Goal: Task Accomplishment & Management: Use online tool/utility

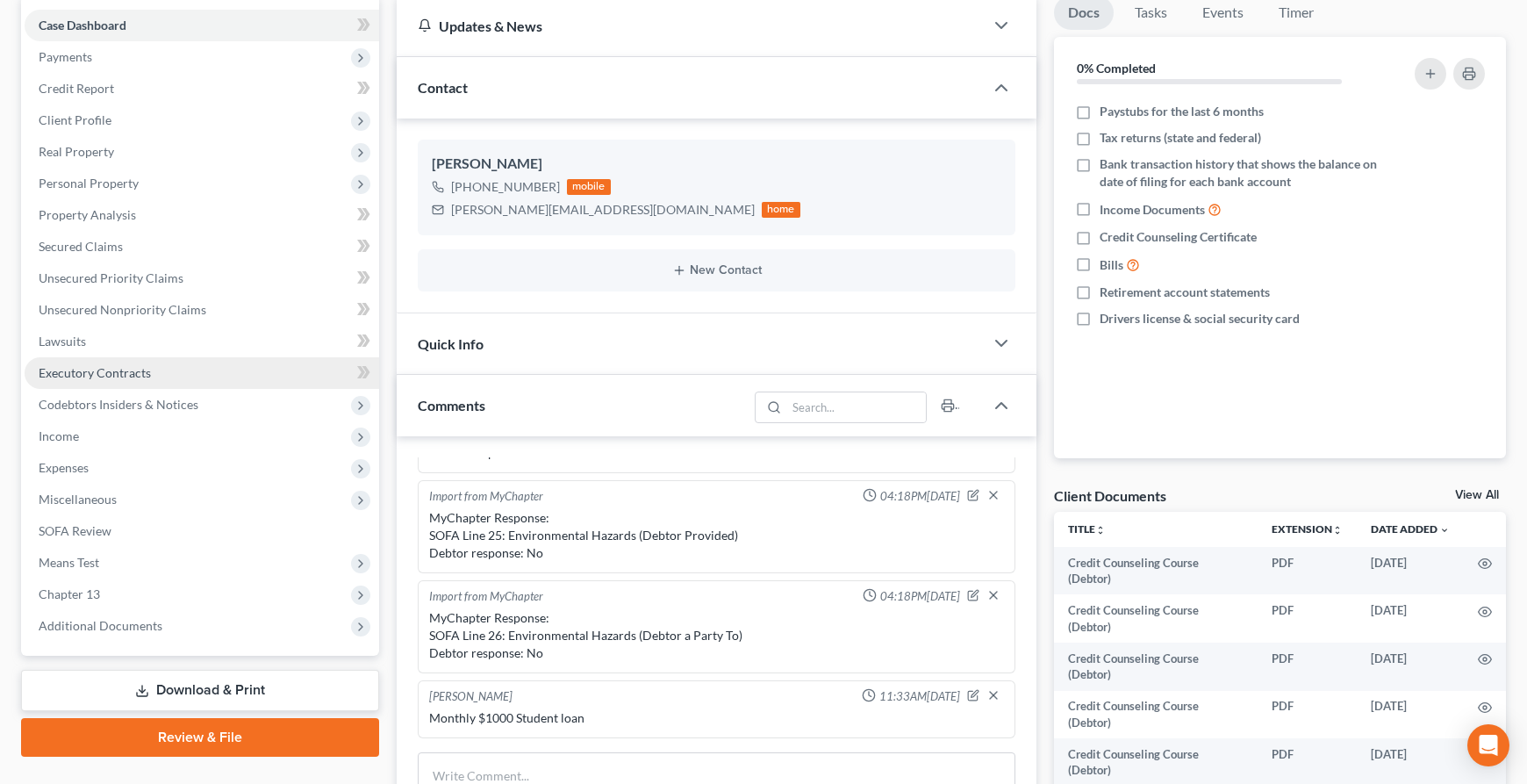
scroll to position [212, 0]
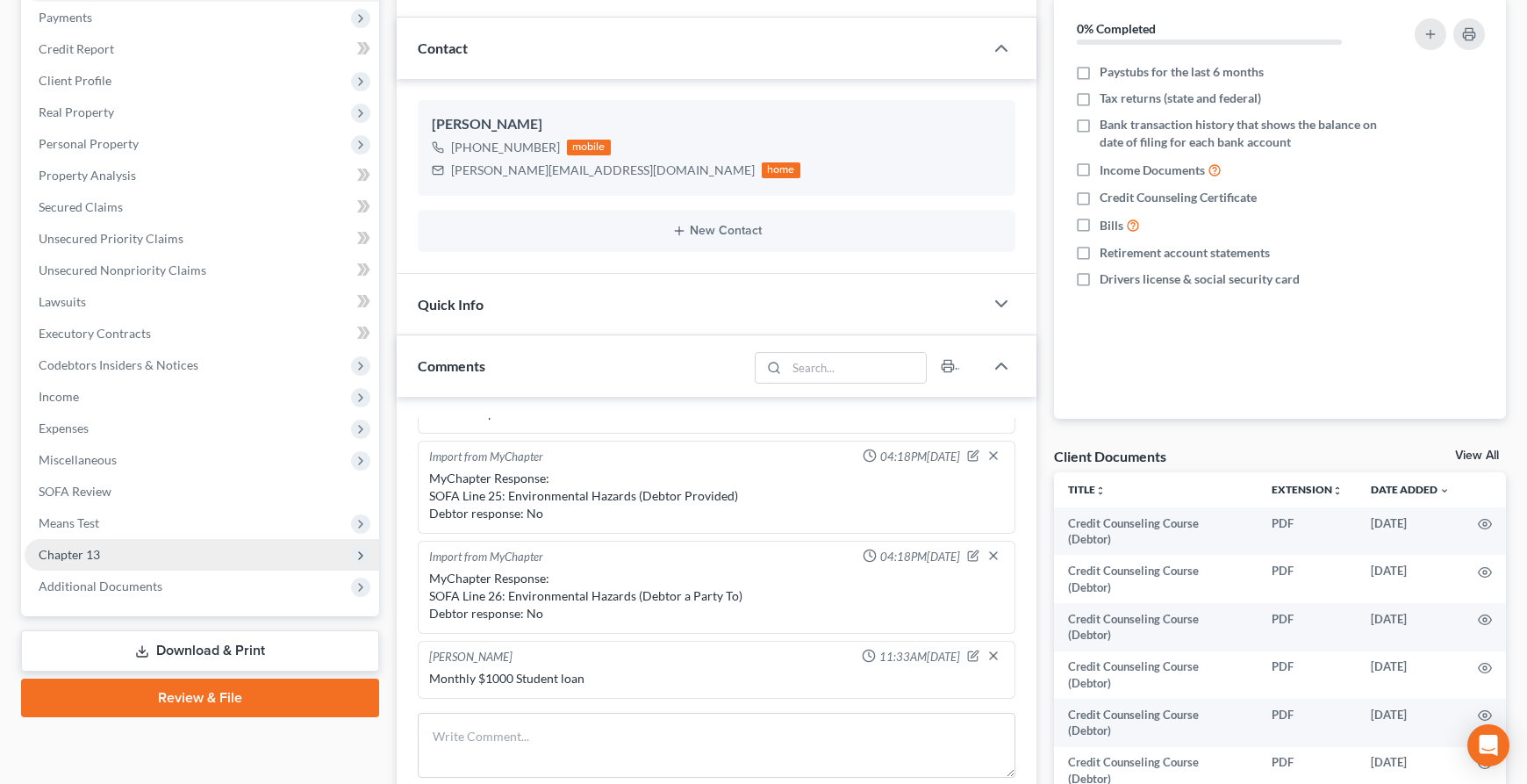
click at [170, 551] on span "Chapter 13" at bounding box center [201, 554] width 355 height 32
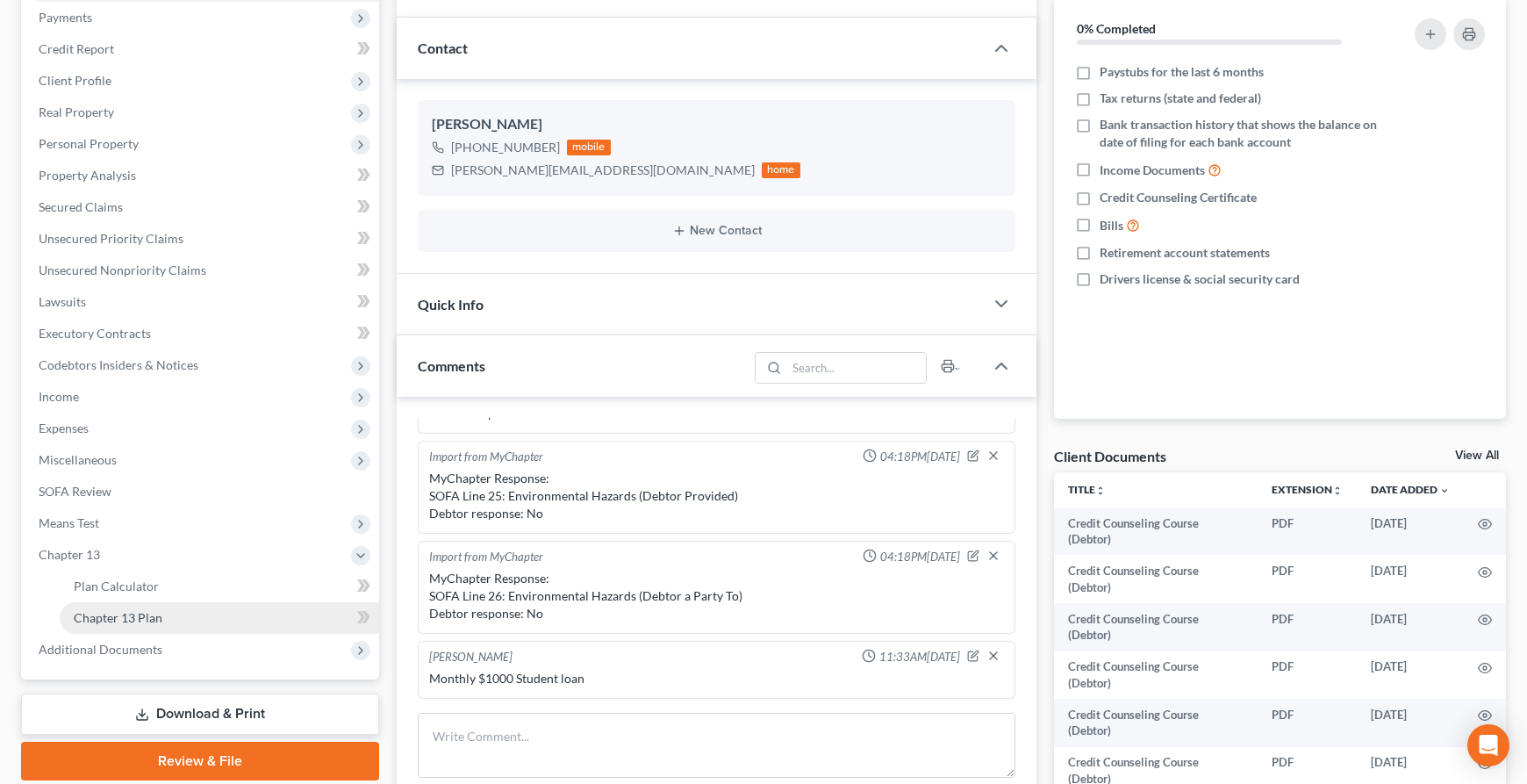
click at [166, 617] on link "Chapter 13 Plan" at bounding box center [219, 617] width 319 height 32
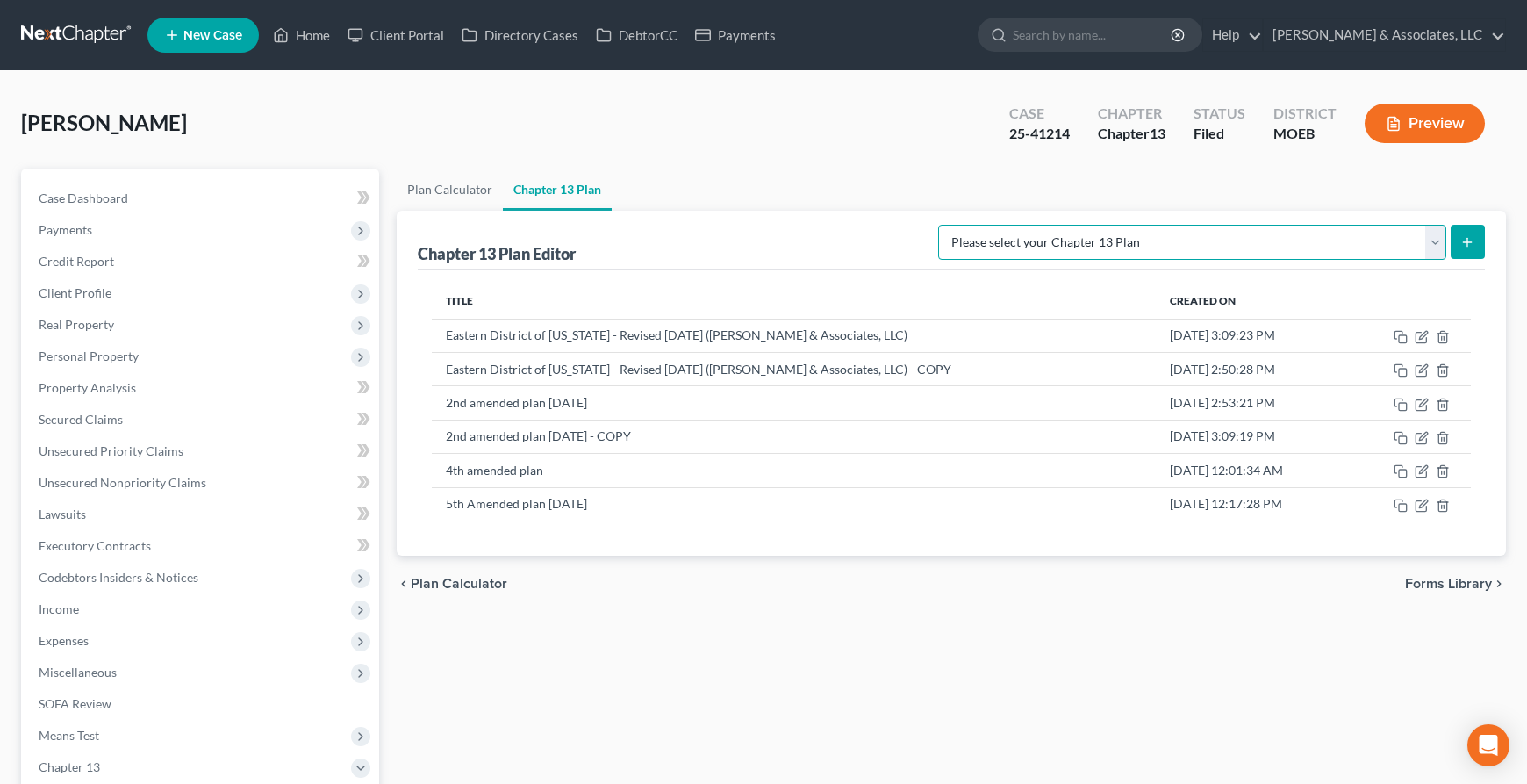
click at [1331, 250] on select "Please select your Chapter 13 Plan Eastern District of [US_STATE] Eastern Distr…" at bounding box center [1192, 242] width 508 height 36
click at [1433, 243] on select "Please select your Chapter 13 Plan Eastern District of [US_STATE] Eastern Distr…" at bounding box center [1192, 242] width 508 height 36
select select "6"
click at [1009, 224] on select "Please select your Chapter 13 Plan Eastern District of [US_STATE] Eastern Distr…" at bounding box center [1192, 242] width 508 height 36
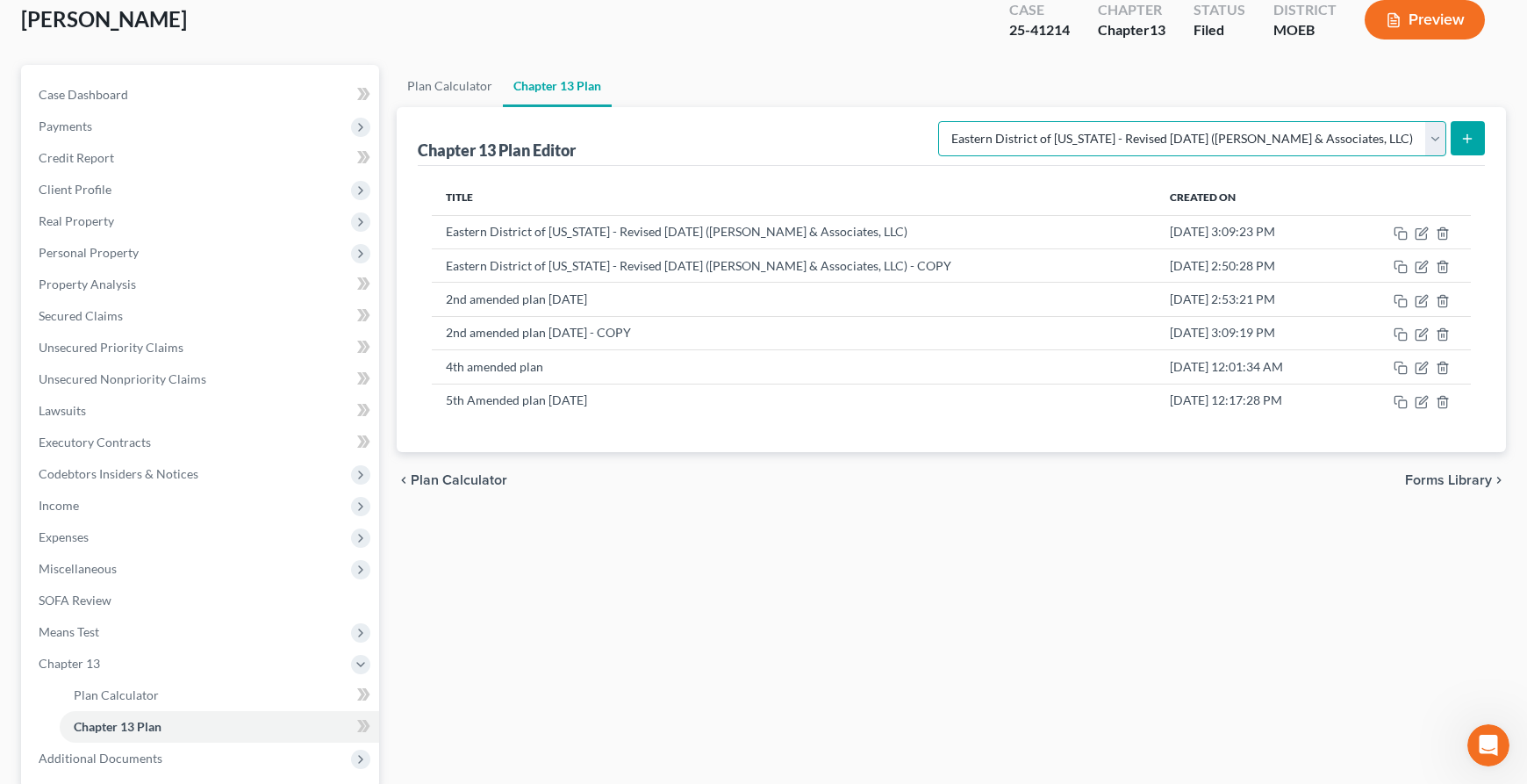
scroll to position [116, 0]
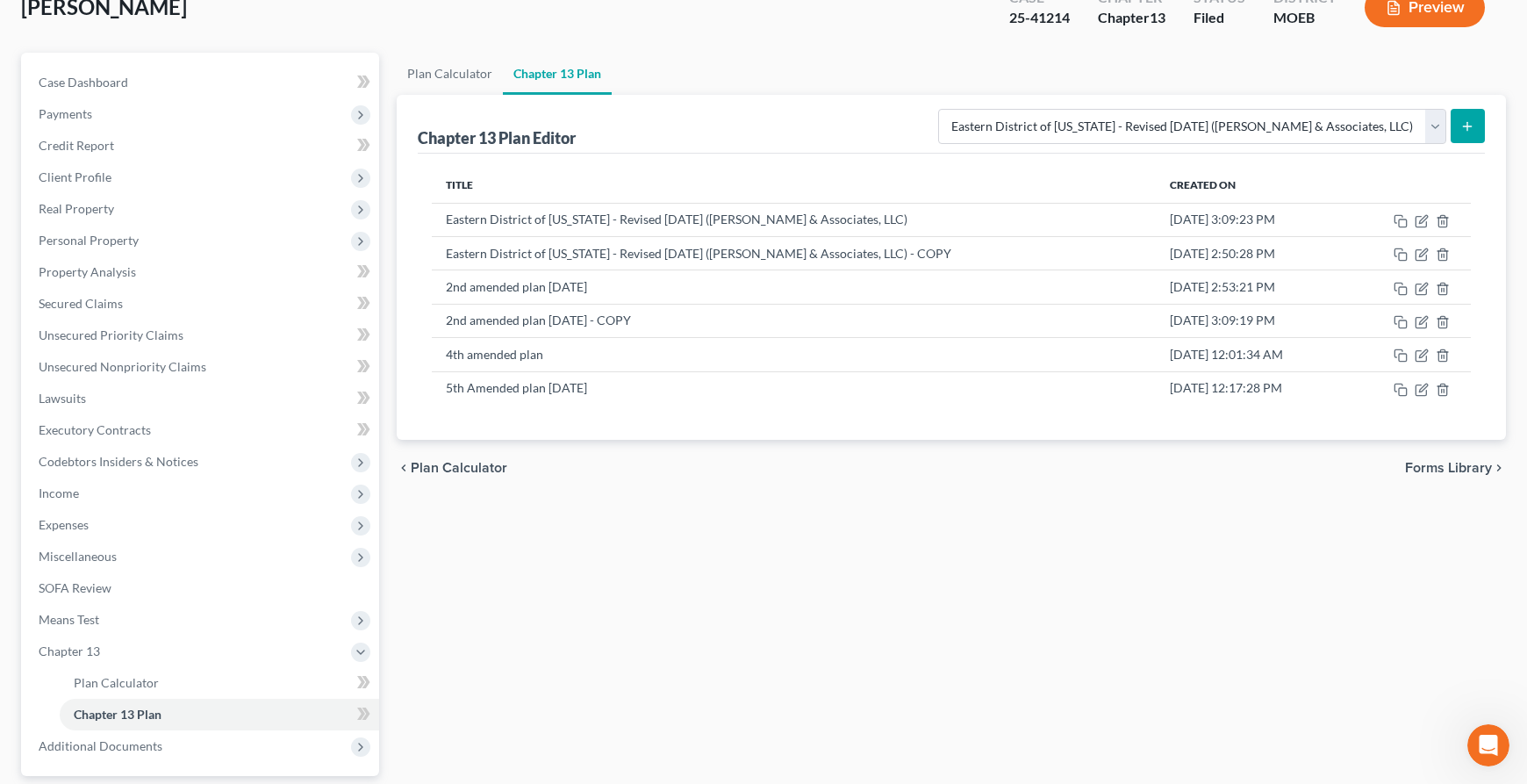
click at [1467, 131] on icon "submit" at bounding box center [1467, 126] width 14 height 14
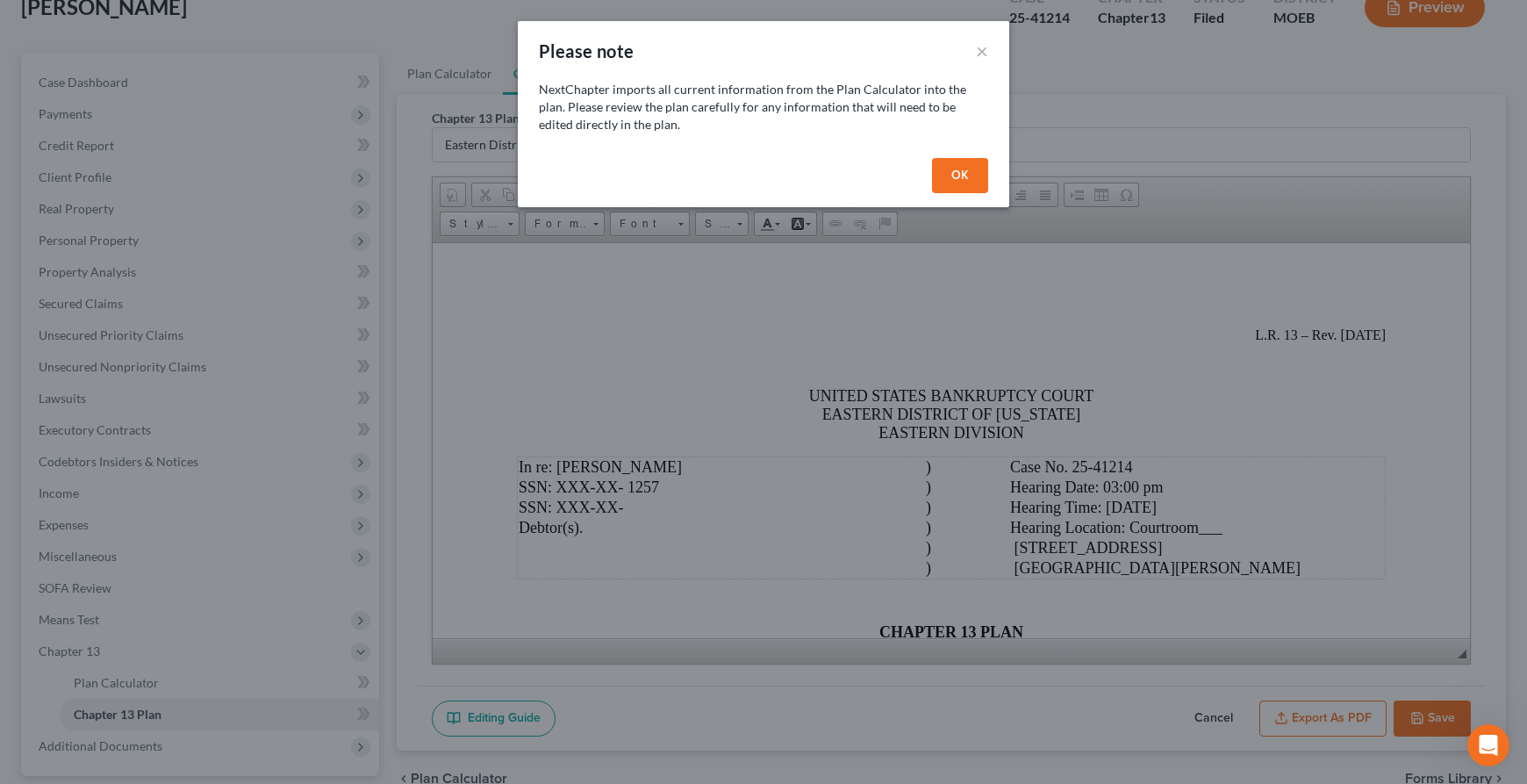
scroll to position [0, 0]
click at [957, 176] on button "OK" at bounding box center [960, 175] width 57 height 36
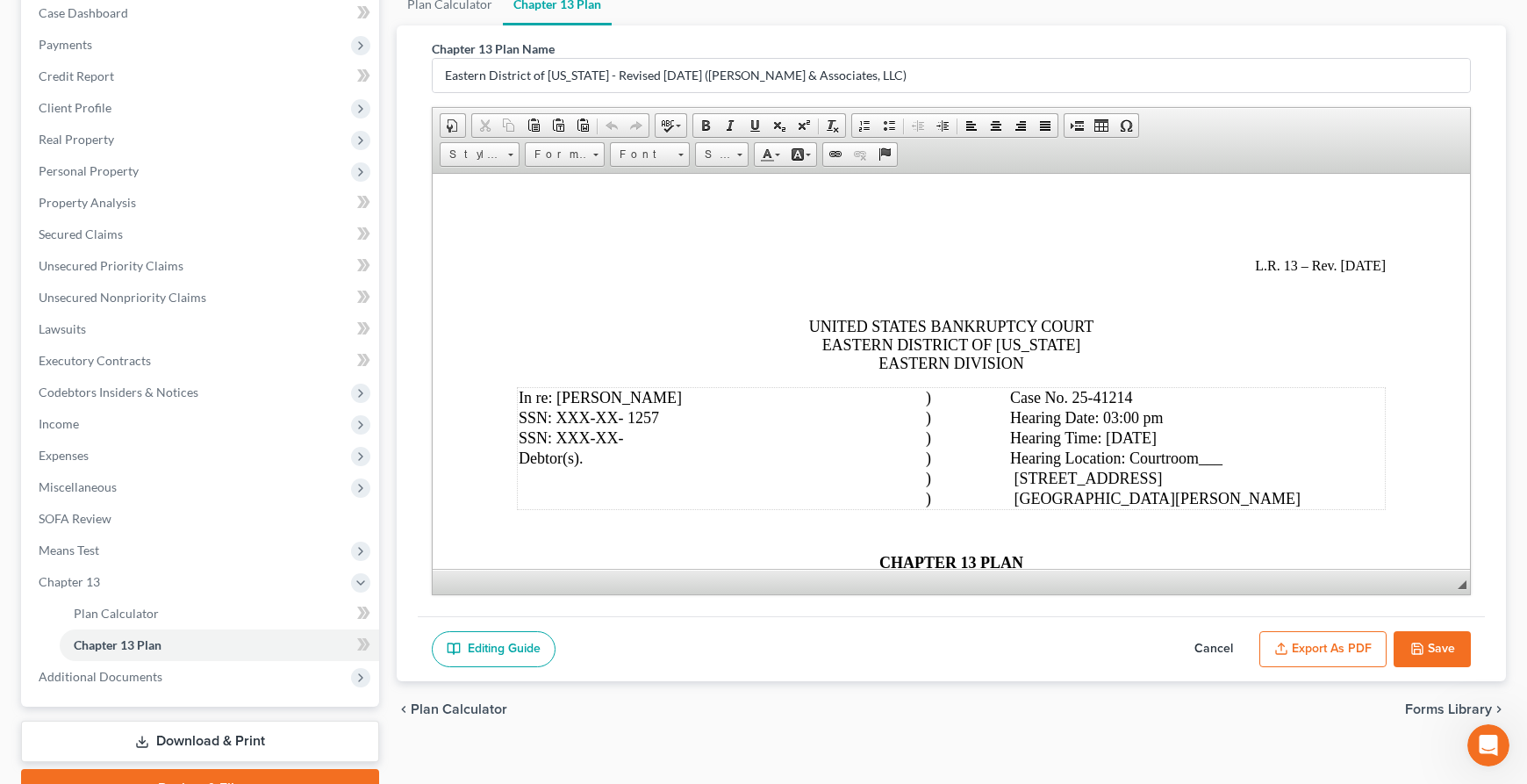
scroll to position [273, 0]
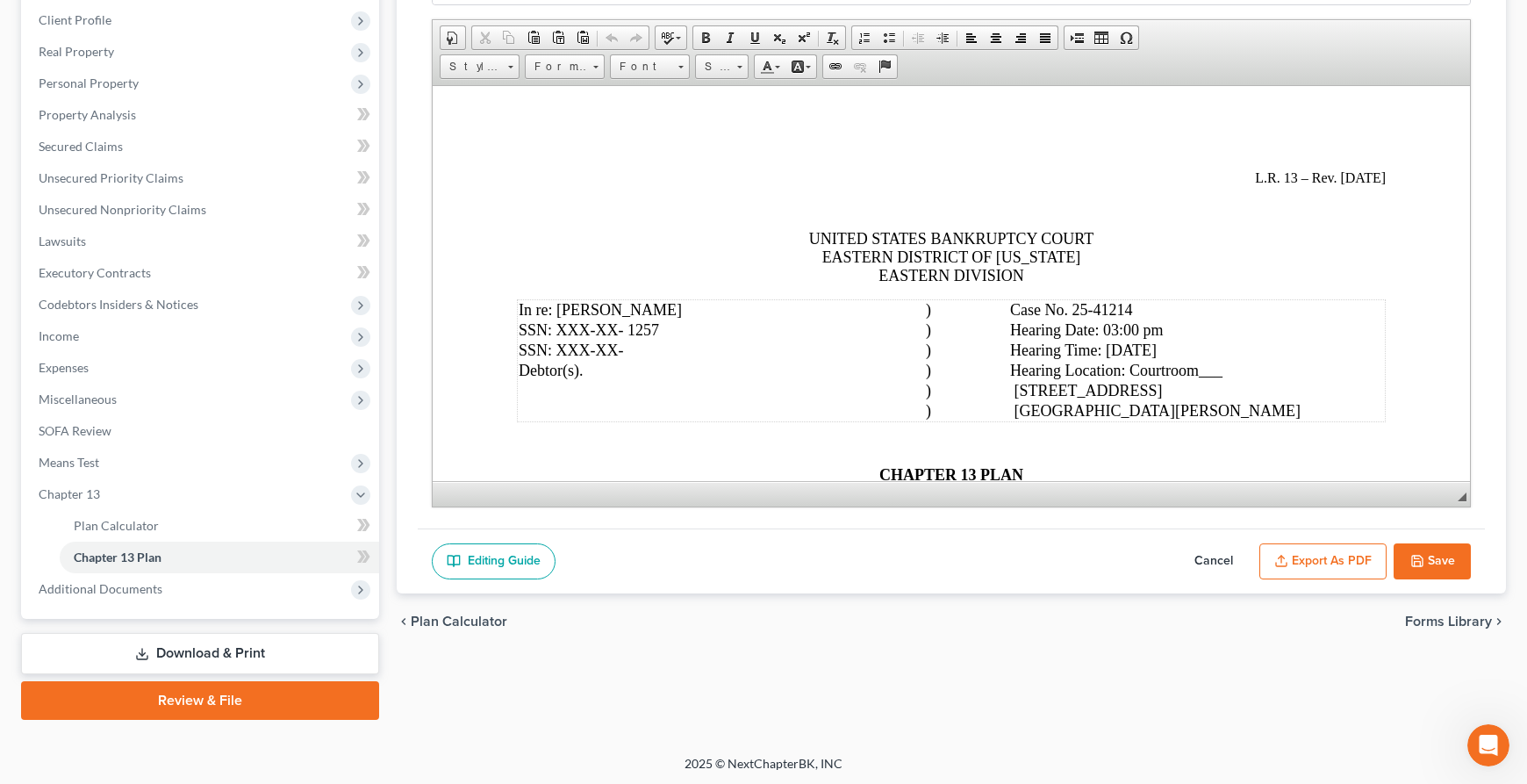
click at [1323, 565] on button "Export as PDF" at bounding box center [1323, 562] width 128 height 36
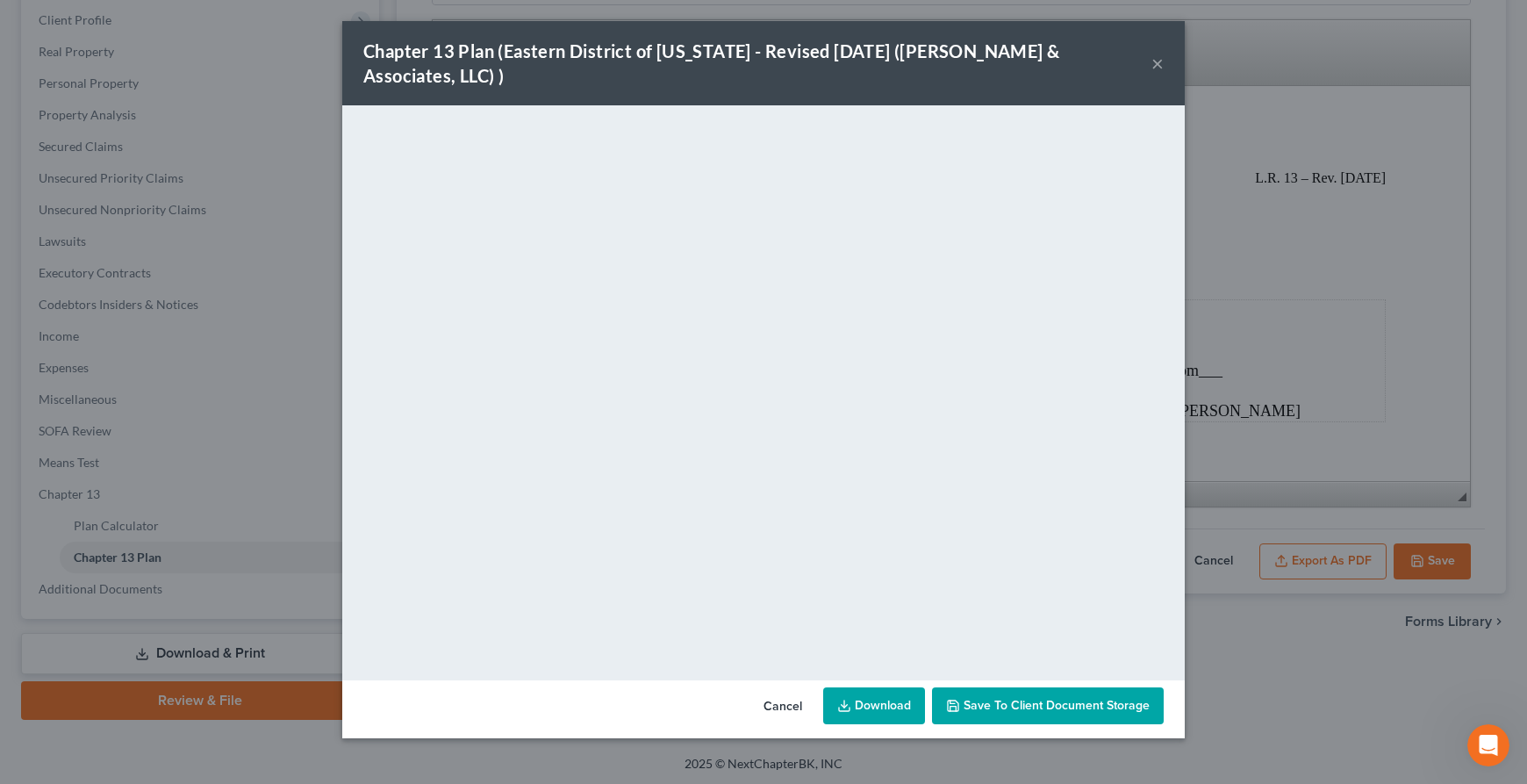
click at [887, 689] on link "Download" at bounding box center [874, 706] width 102 height 36
click at [779, 689] on button "Cancel" at bounding box center [782, 707] width 67 height 36
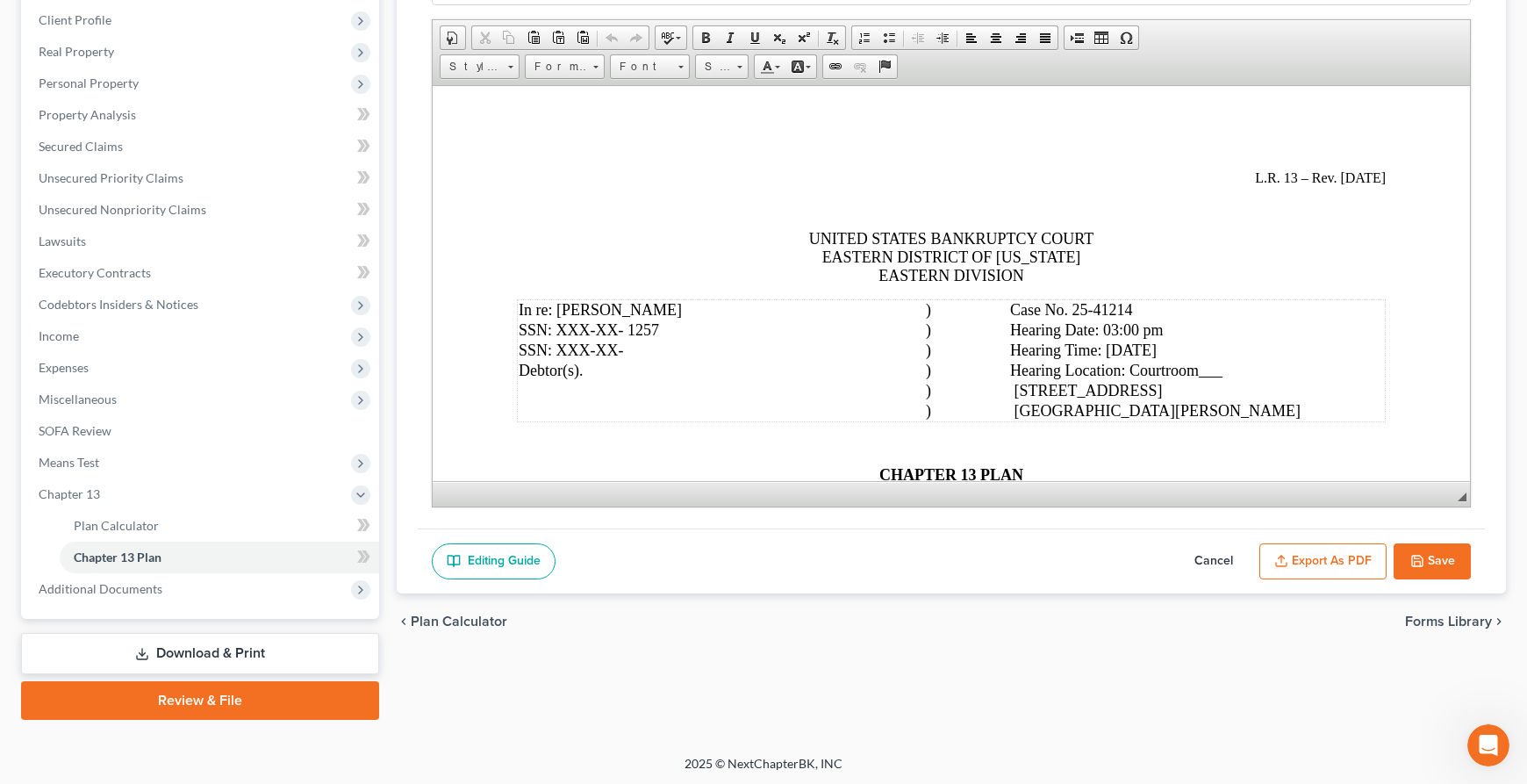
click at [1205, 555] on button "Cancel" at bounding box center [1213, 562] width 77 height 36
select select "6"
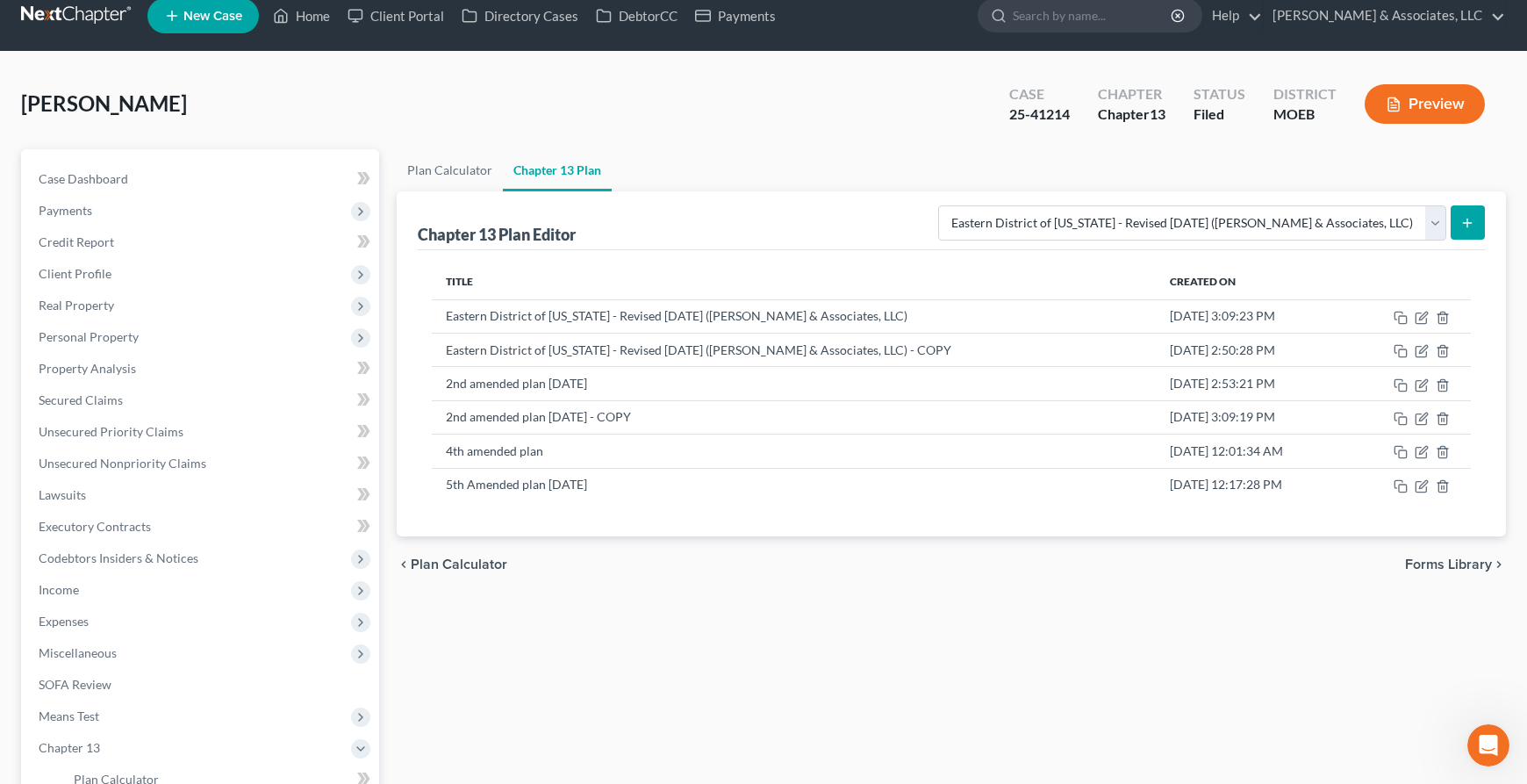
scroll to position [0, 0]
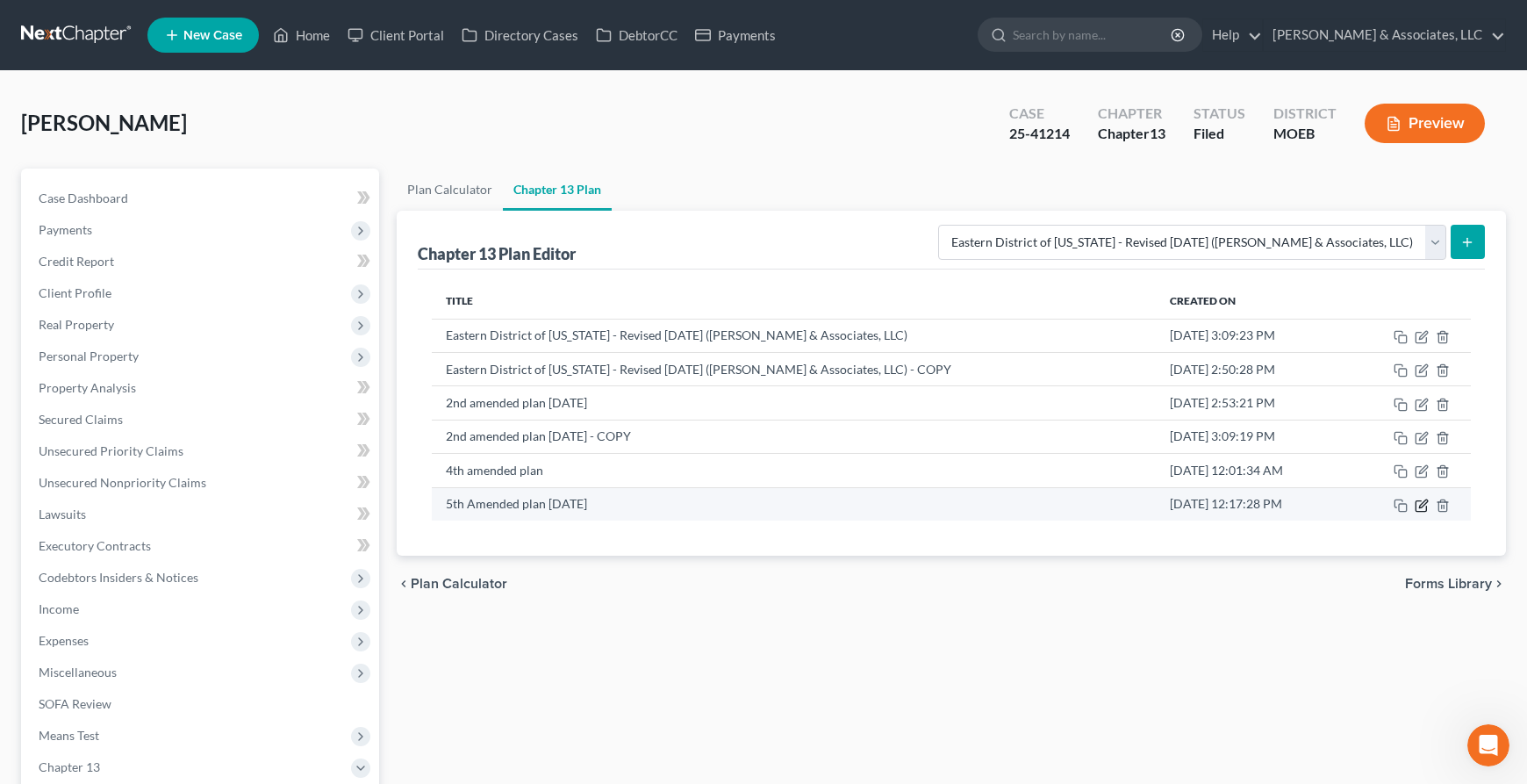
click at [1421, 503] on icon "button" at bounding box center [1421, 505] width 14 height 14
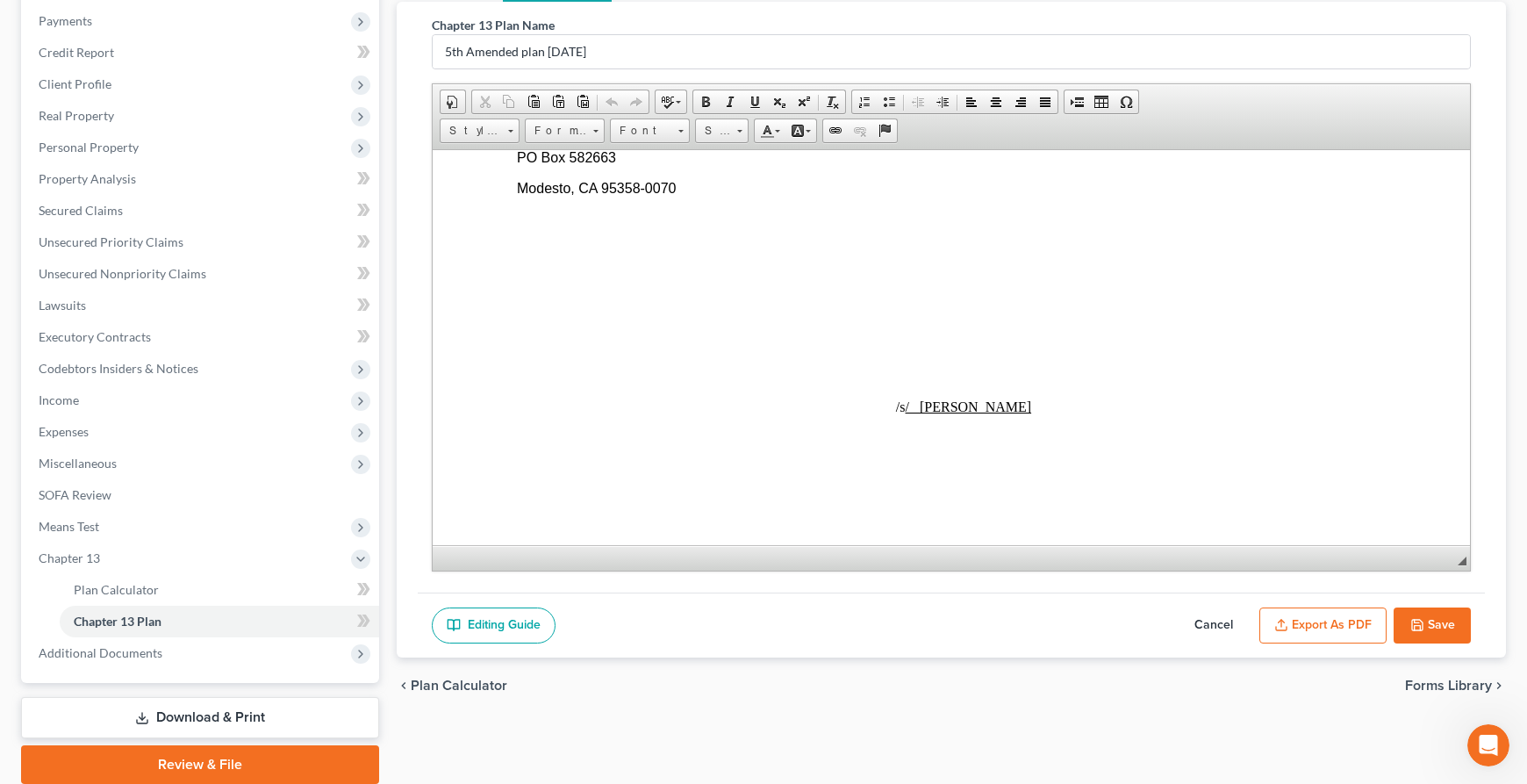
scroll to position [273, 0]
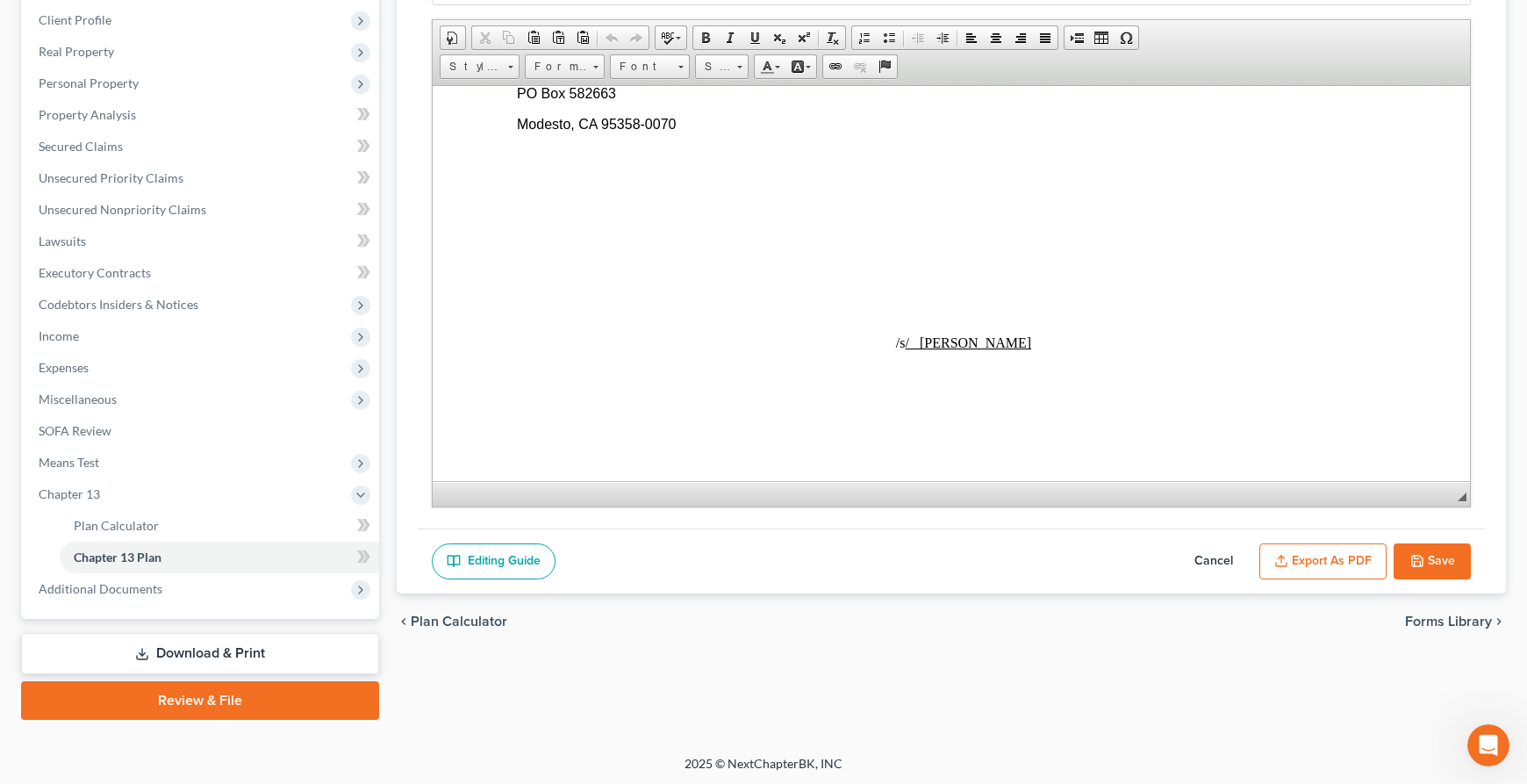
click at [1305, 559] on button "Export as PDF" at bounding box center [1323, 562] width 128 height 36
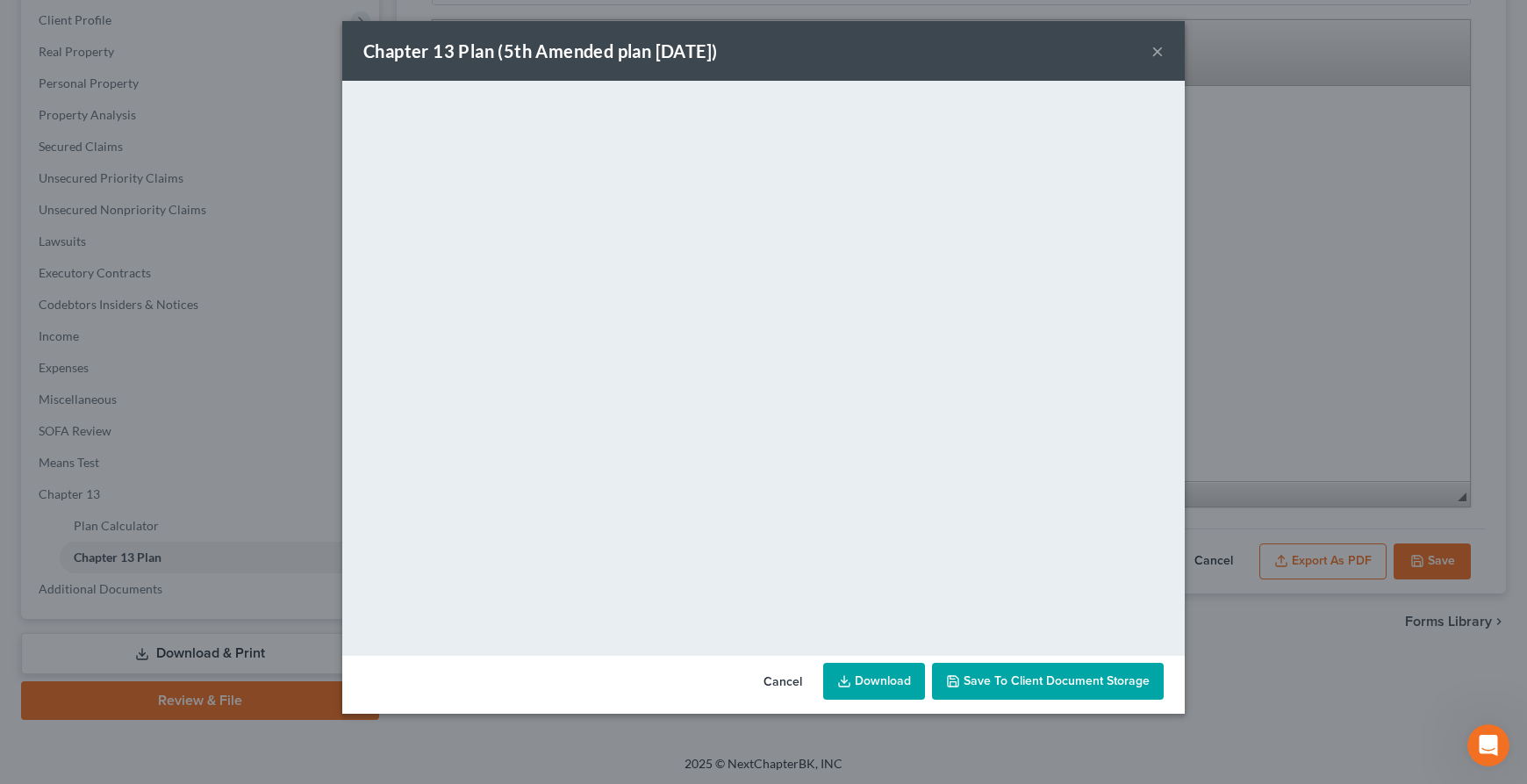
click at [879, 674] on link "Download" at bounding box center [874, 681] width 102 height 36
